Goal: Find specific page/section: Find specific page/section

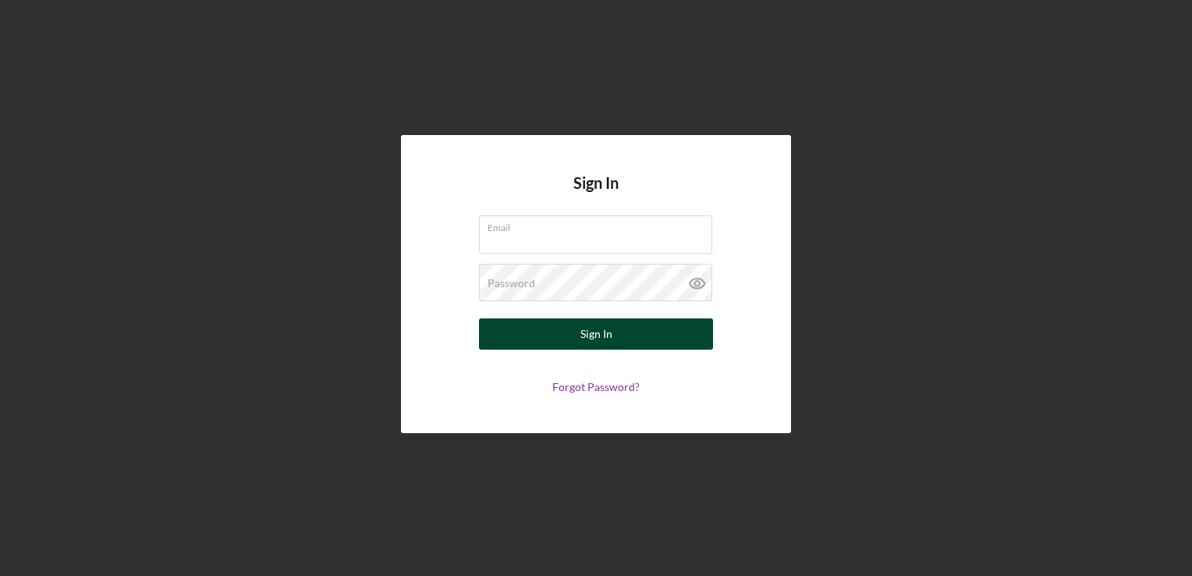
type input "[EMAIL_ADDRESS][DOMAIN_NAME]"
click at [575, 338] on button "Sign In" at bounding box center [596, 333] width 234 height 31
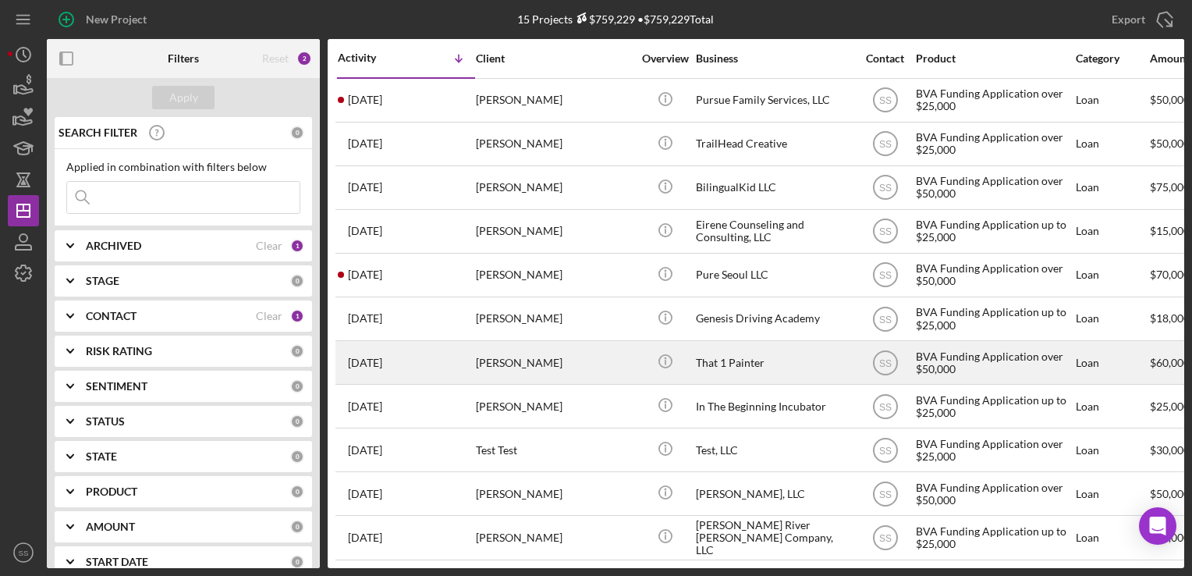
click at [478, 360] on div "[PERSON_NAME]" at bounding box center [554, 362] width 156 height 41
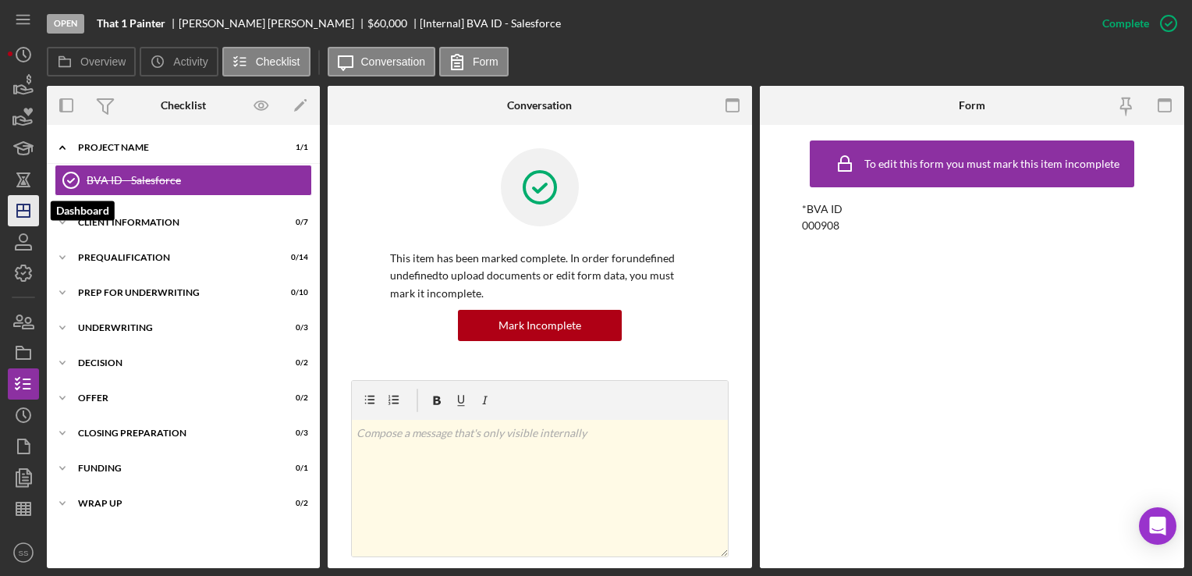
click at [14, 217] on icon "Icon/Dashboard" at bounding box center [23, 210] width 39 height 39
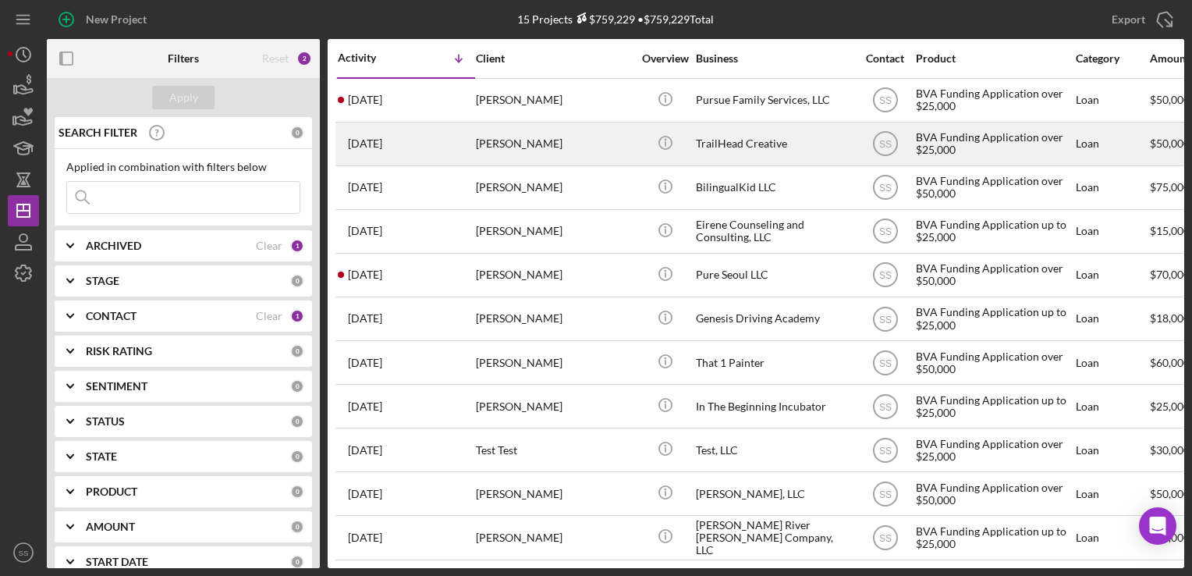
click at [586, 144] on div "[PERSON_NAME]" at bounding box center [554, 143] width 156 height 41
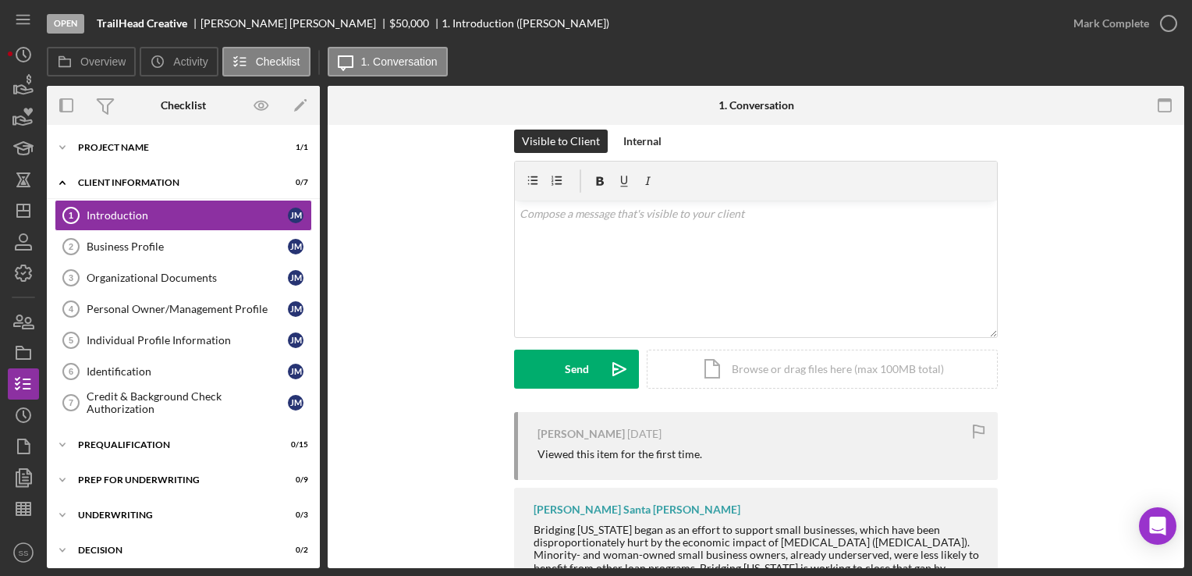
scroll to position [23, 0]
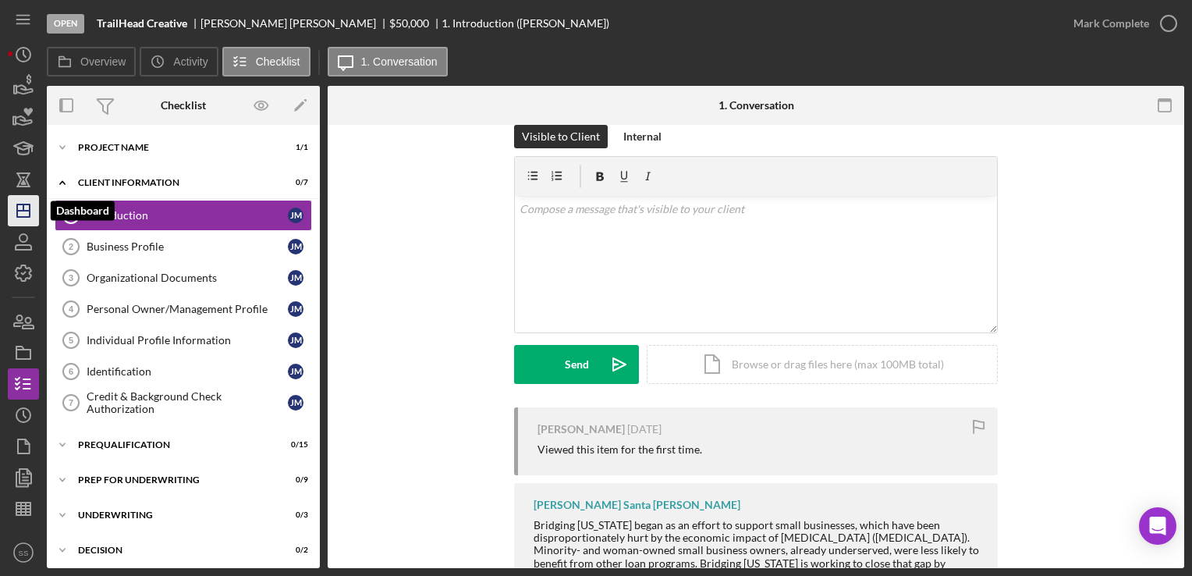
click at [20, 214] on icon "Icon/Dashboard" at bounding box center [23, 210] width 39 height 39
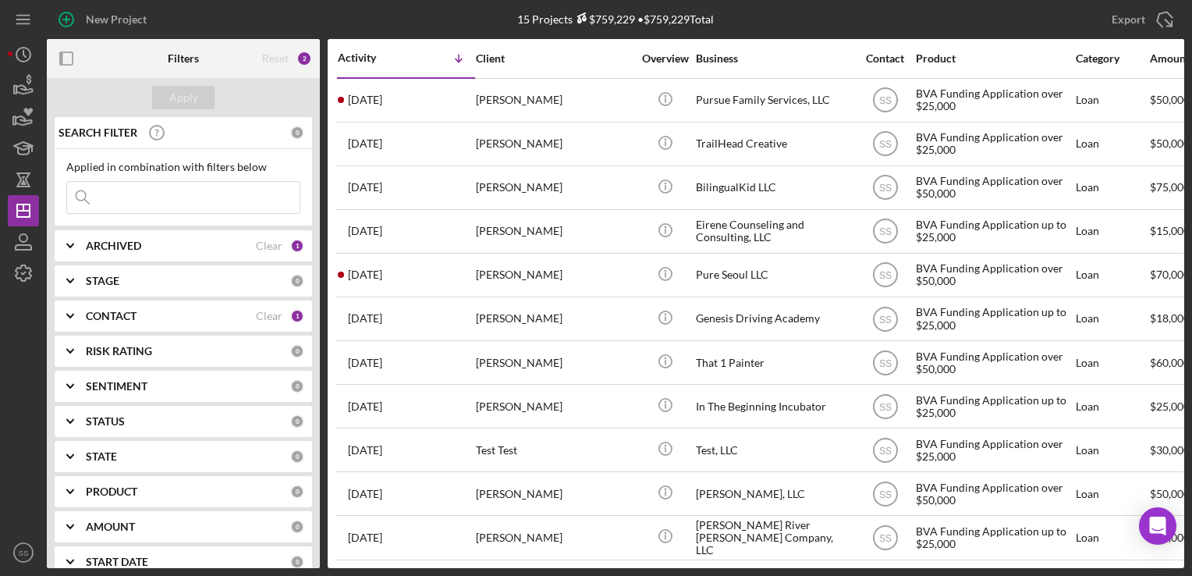
click at [300, 313] on div "1" at bounding box center [297, 316] width 14 height 14
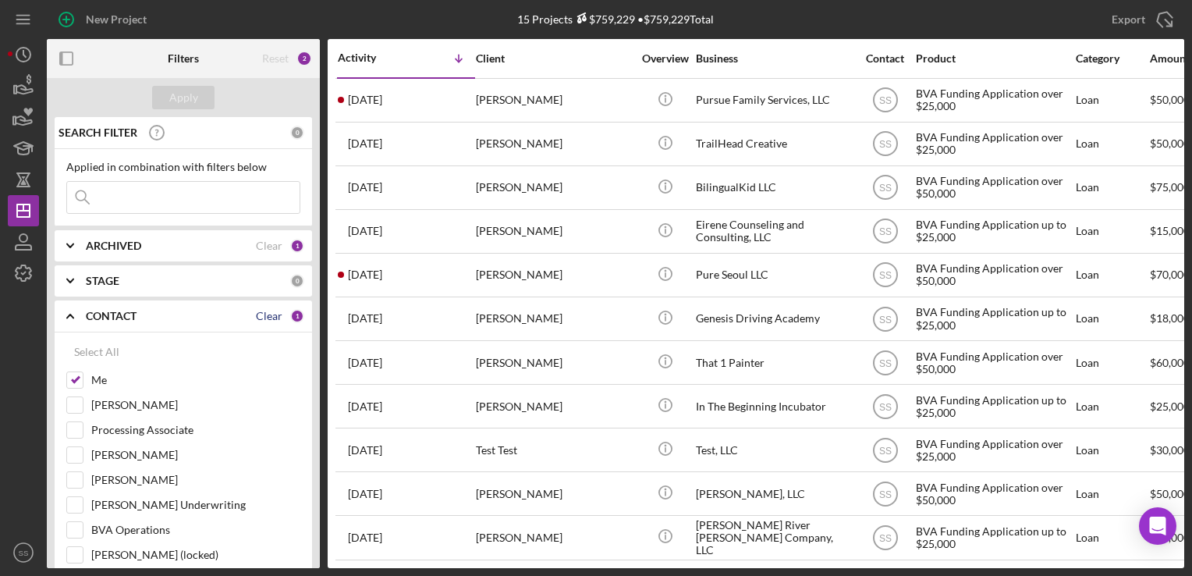
click at [271, 317] on div "Clear" at bounding box center [269, 316] width 27 height 12
checkbox input "false"
click at [75, 460] on input "[PERSON_NAME]" at bounding box center [75, 455] width 16 height 16
click at [178, 92] on div "Apply" at bounding box center [183, 97] width 29 height 23
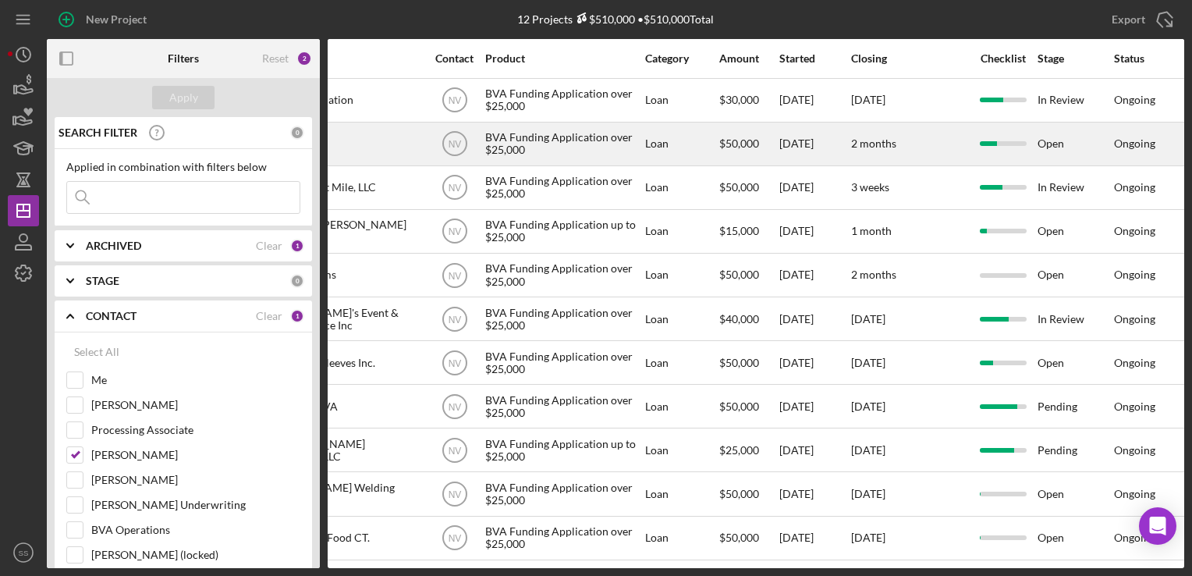
scroll to position [55, 0]
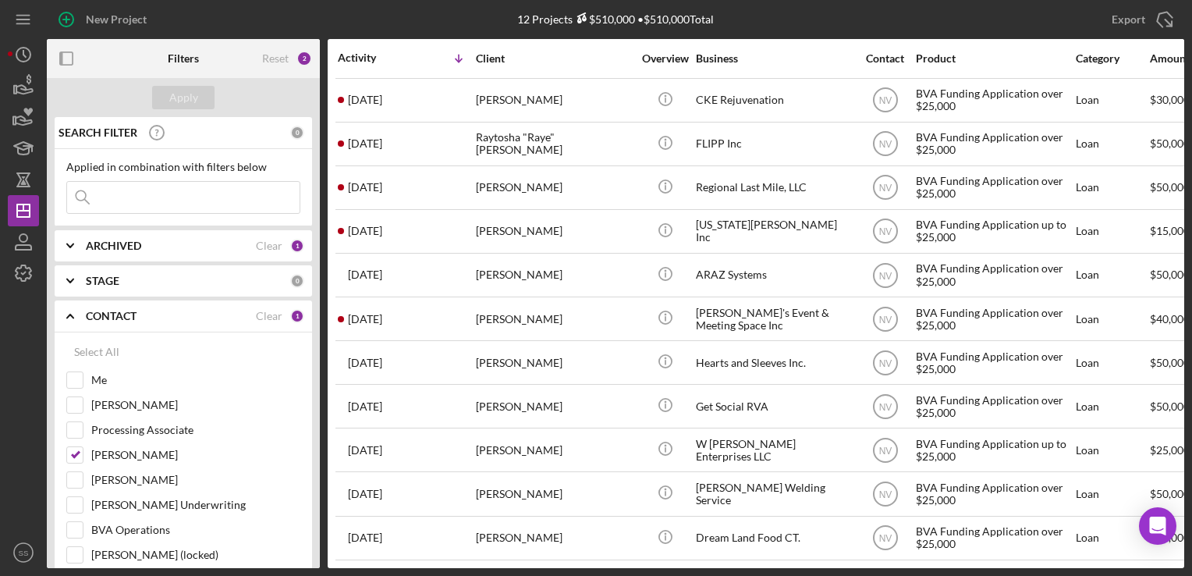
click at [293, 55] on div "Reset 2" at bounding box center [287, 58] width 50 height 39
click at [74, 447] on input "[PERSON_NAME]" at bounding box center [75, 455] width 16 height 16
checkbox input "false"
click at [71, 406] on input "[PERSON_NAME]" at bounding box center [75, 405] width 16 height 16
click at [215, 102] on div "Apply" at bounding box center [183, 97] width 273 height 39
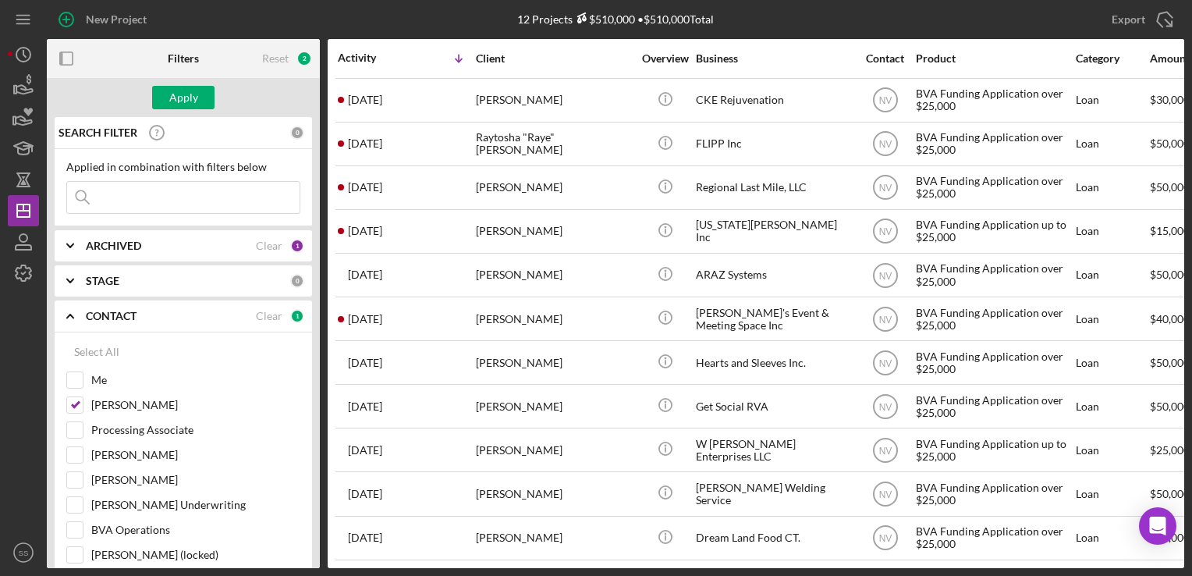
drag, startPoint x: 183, startPoint y: 91, endPoint x: 241, endPoint y: 176, distance: 103.2
click at [241, 176] on form "Apply SEARCH FILTER 0 Applied in combination with filters below Icon/Menu Close…" at bounding box center [183, 323] width 273 height 490
click at [78, 404] on input "[PERSON_NAME]" at bounding box center [75, 405] width 16 height 16
checkbox input "false"
click at [73, 380] on input "Me" at bounding box center [75, 380] width 16 height 16
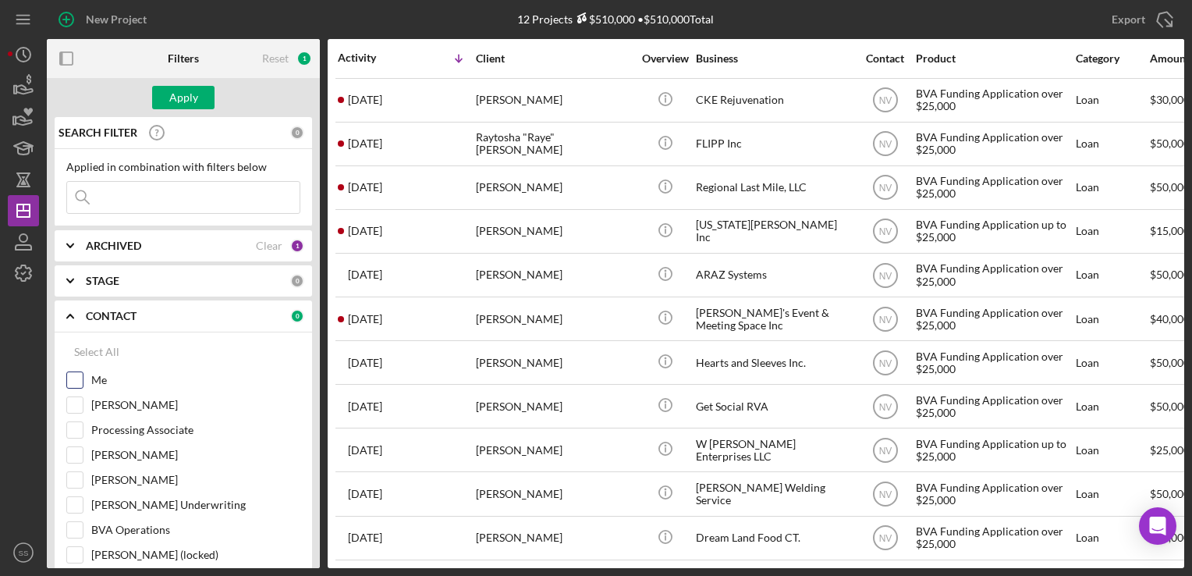
checkbox input "true"
click at [172, 105] on div "Apply" at bounding box center [183, 97] width 29 height 23
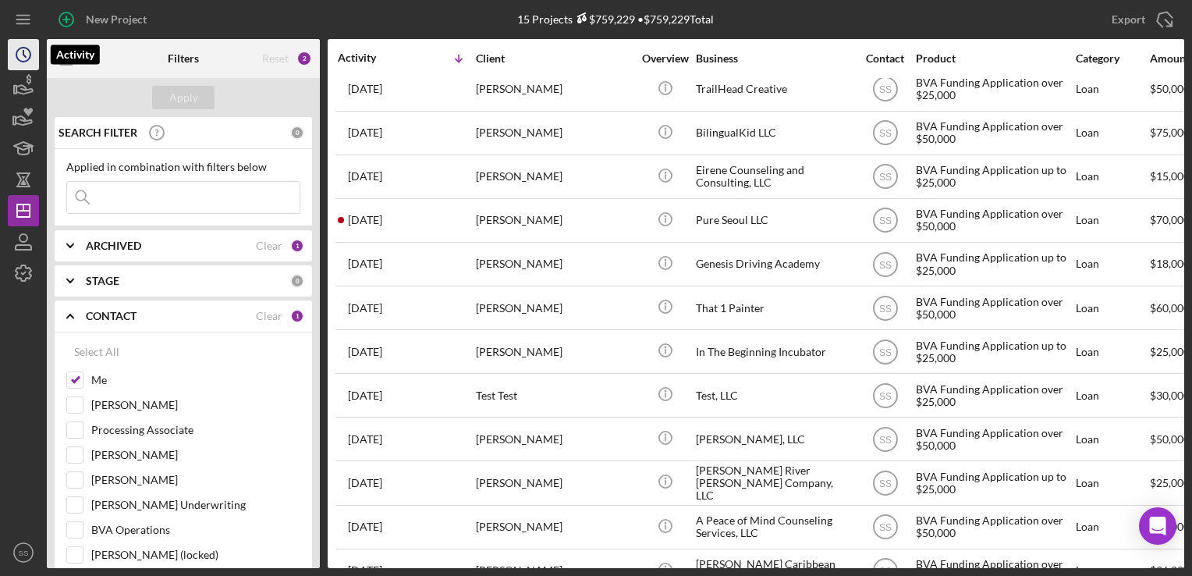
click at [20, 66] on icon "Icon/History" at bounding box center [23, 54] width 39 height 39
